Goal: Transaction & Acquisition: Purchase product/service

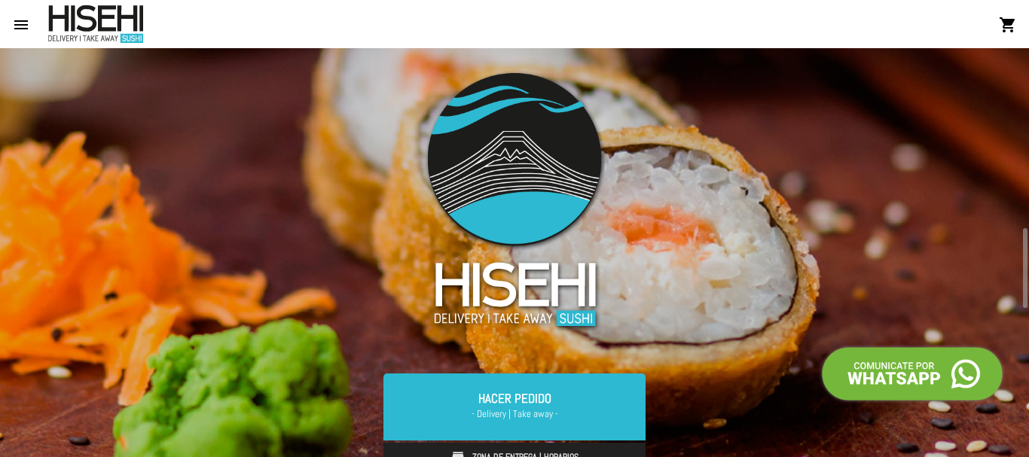
scroll to position [151, 0]
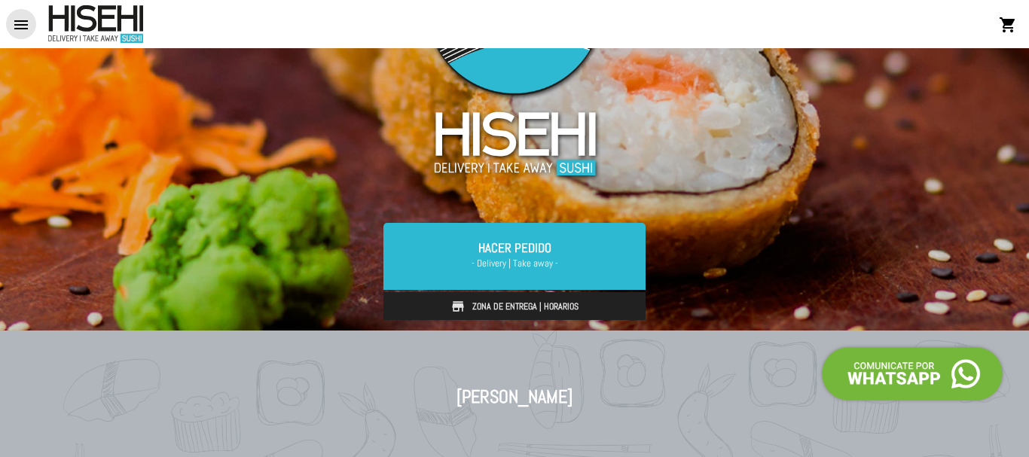
click at [20, 22] on mat-icon "menu" at bounding box center [21, 25] width 18 height 18
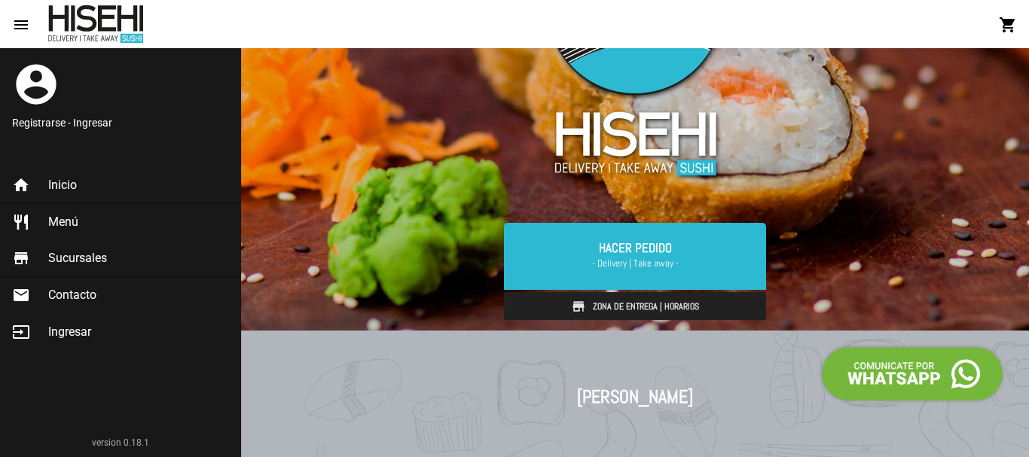
click at [72, 228] on span "Menú" at bounding box center [63, 222] width 30 height 15
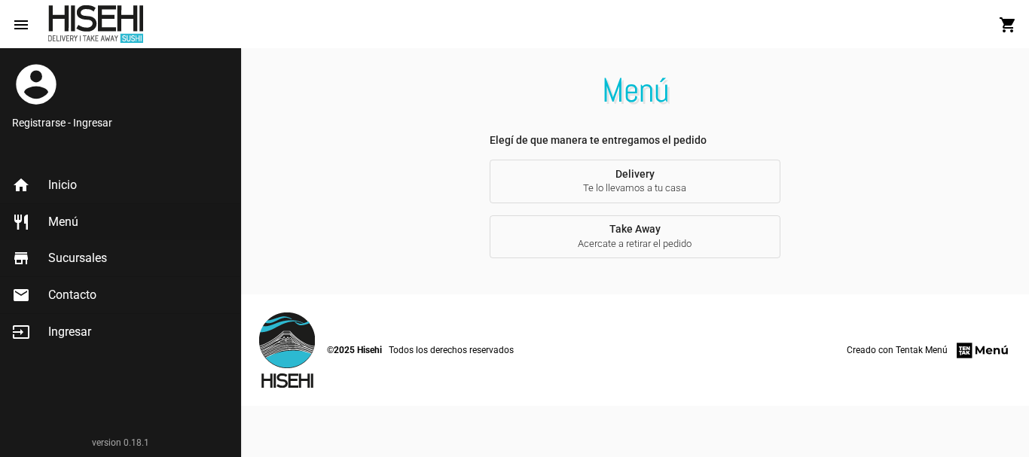
click at [538, 311] on footer "©2025 Hisehi Todos los derechos reservados Creado con Tentak Menú" at bounding box center [635, 351] width 788 height 112
click at [552, 234] on button "Take Away Acercate a retirar el pedido" at bounding box center [635, 237] width 291 height 44
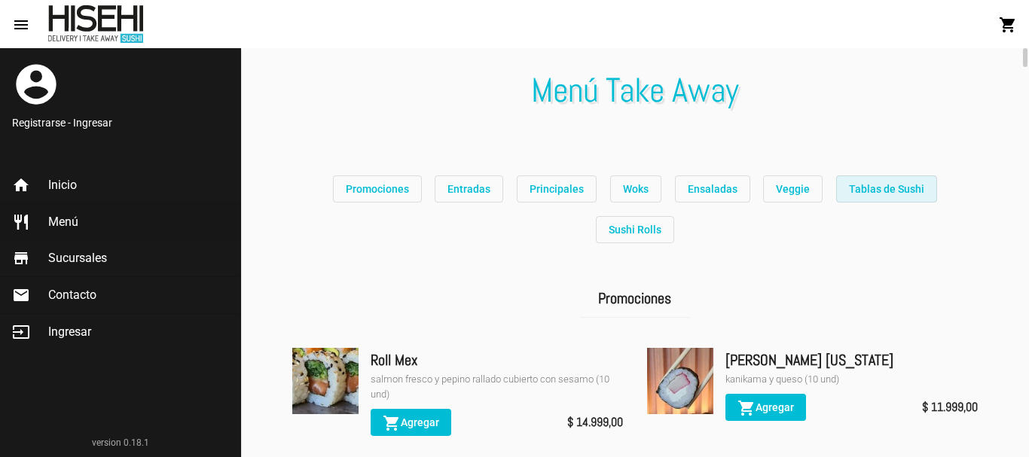
click at [849, 191] on span "Tablas de Sushi" at bounding box center [886, 189] width 75 height 12
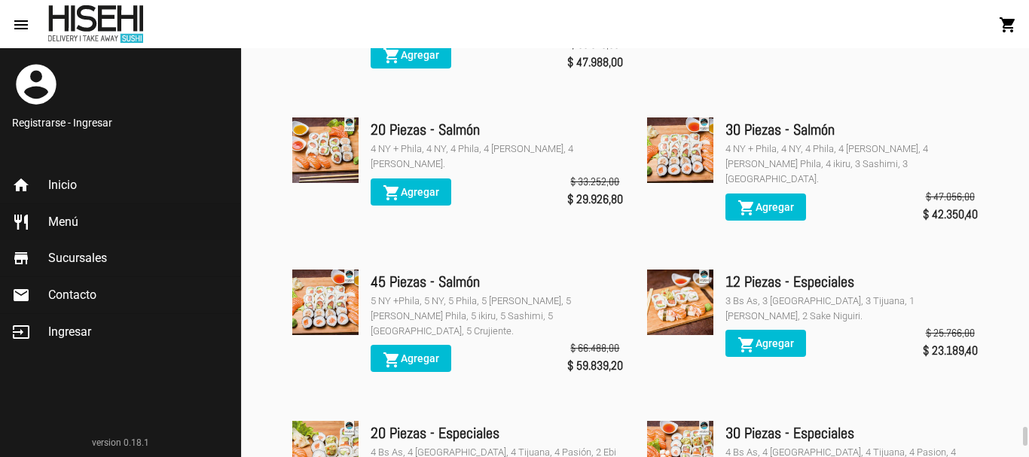
scroll to position [4961, 0]
